Goal: Information Seeking & Learning: Learn about a topic

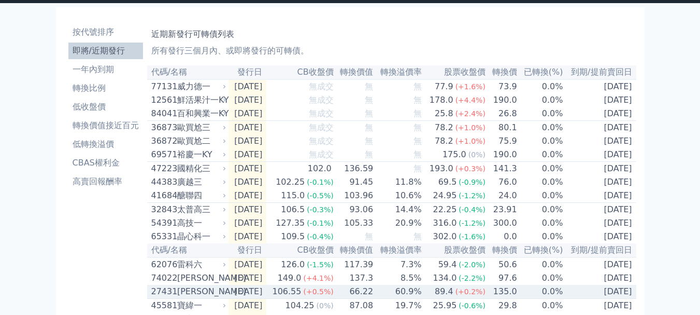
scroll to position [17, 0]
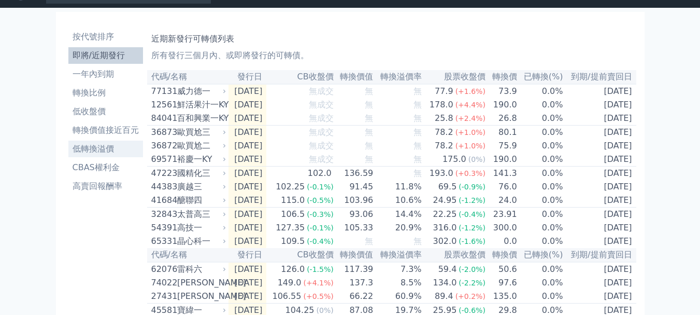
click at [97, 148] on li "低轉換溢價" at bounding box center [105, 148] width 75 height 12
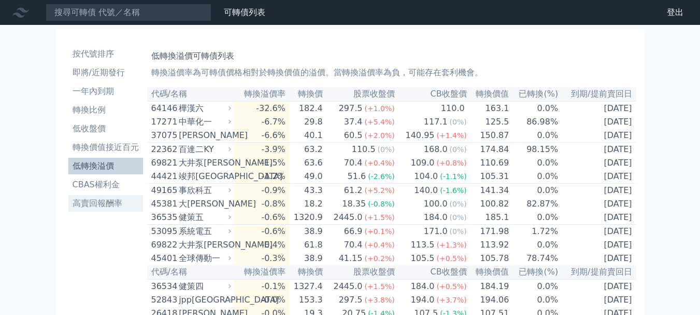
click at [98, 200] on li "高賣回報酬率" at bounding box center [105, 203] width 75 height 12
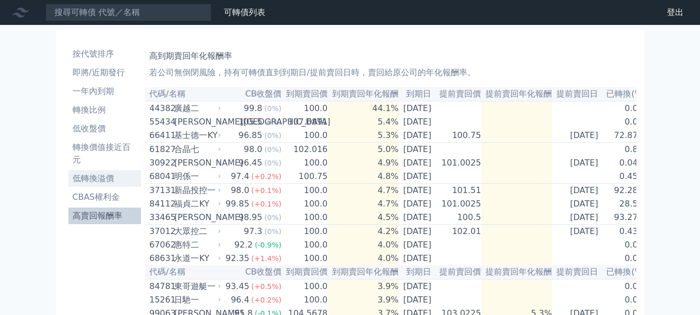
click at [89, 181] on li "低轉換溢價" at bounding box center [104, 178] width 73 height 12
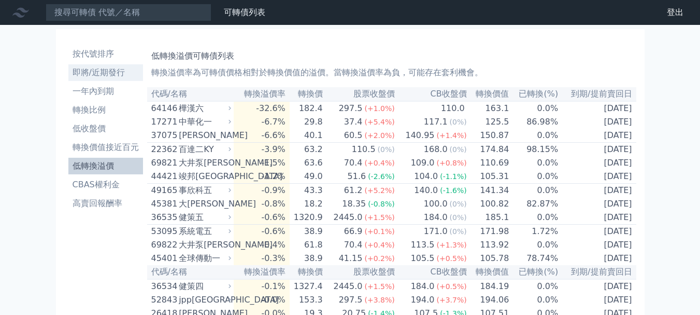
click at [102, 74] on li "即將/近期發行" at bounding box center [105, 72] width 75 height 12
